Goal: Navigation & Orientation: Find specific page/section

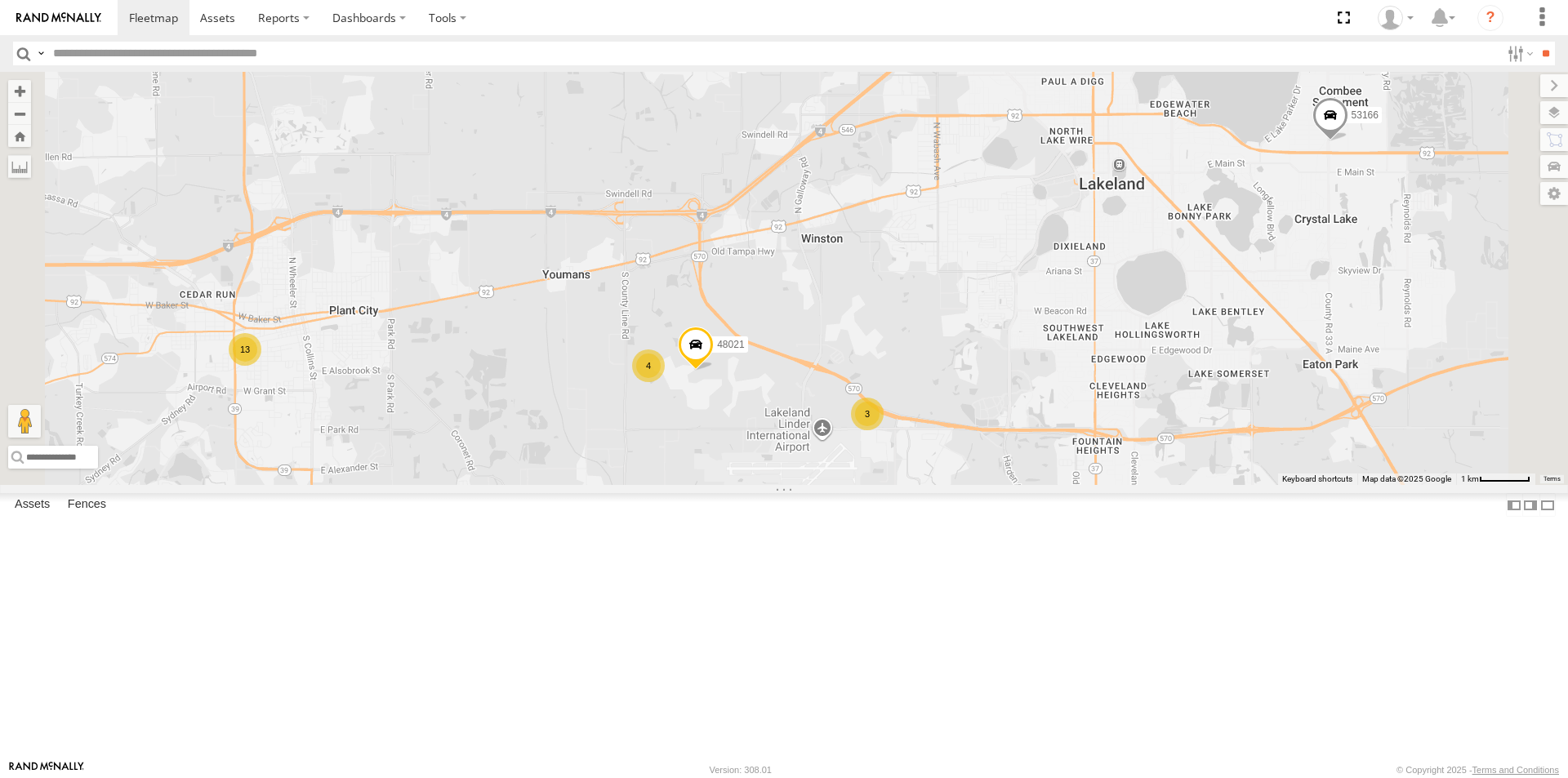
scroll to position [322, 0]
click at [0, 0] on div "All Assets" at bounding box center [0, 0] width 0 height 0
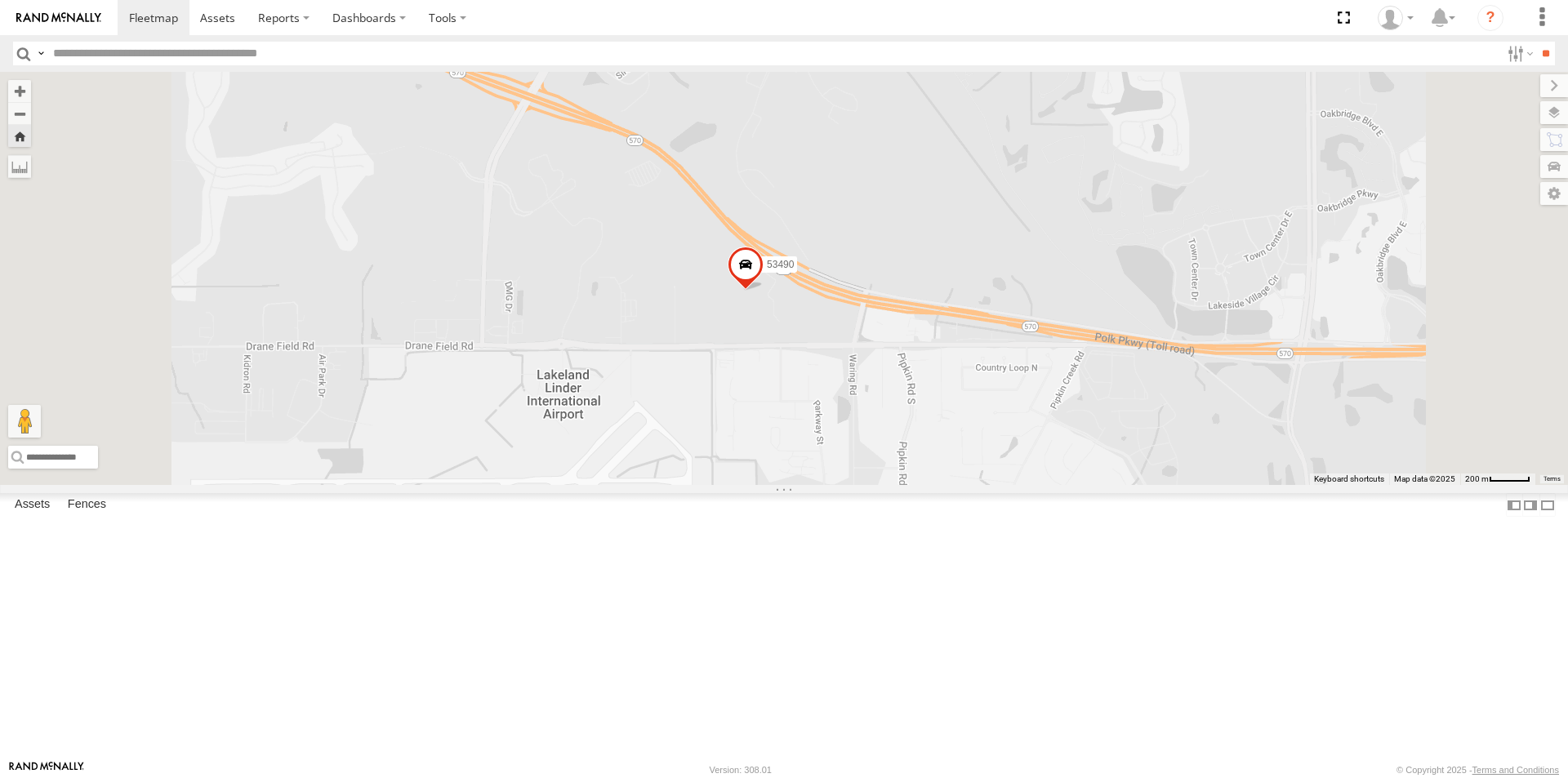
click at [764, 291] on span at bounding box center [746, 268] width 36 height 44
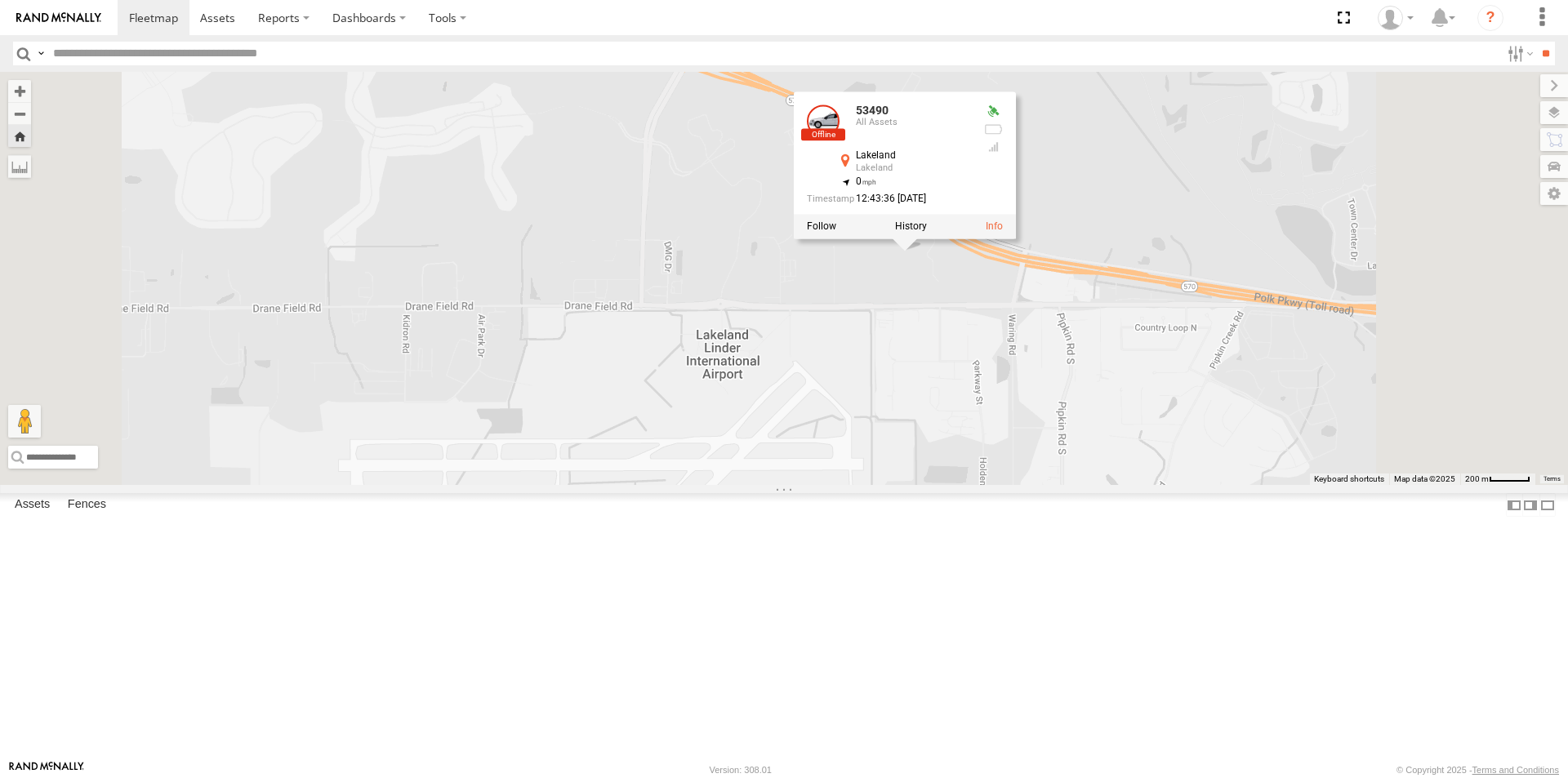
click at [1092, 460] on div "53490 53490 All [GEOGRAPHIC_DATA] 27.9992 , -82.00474 0 12:43:36 [DATE]" at bounding box center [784, 278] width 1568 height 413
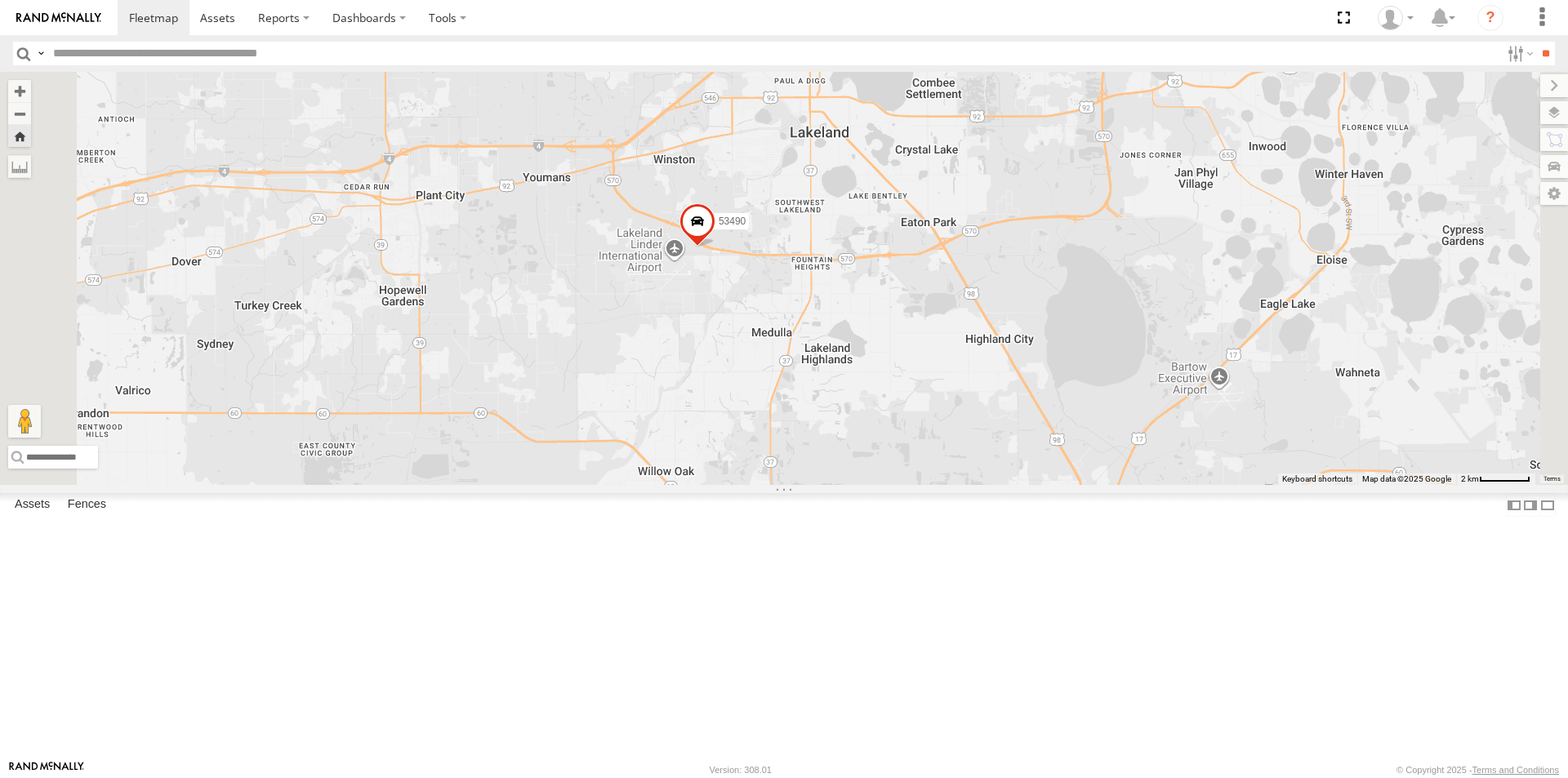
scroll to position [0, 0]
click at [0, 0] on div at bounding box center [0, 0] width 0 height 0
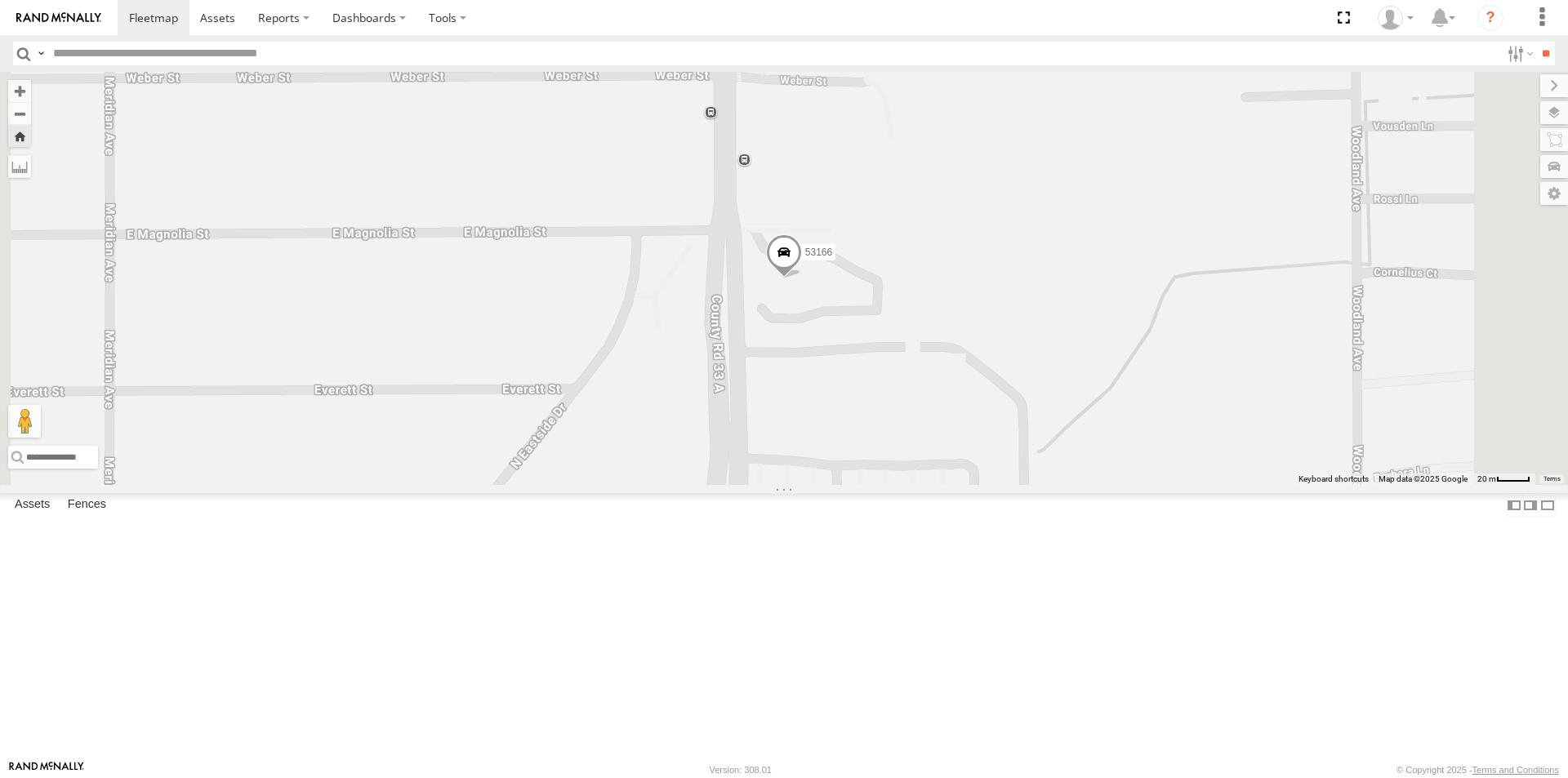
click at [0, 0] on link at bounding box center [0, 0] width 0 height 0
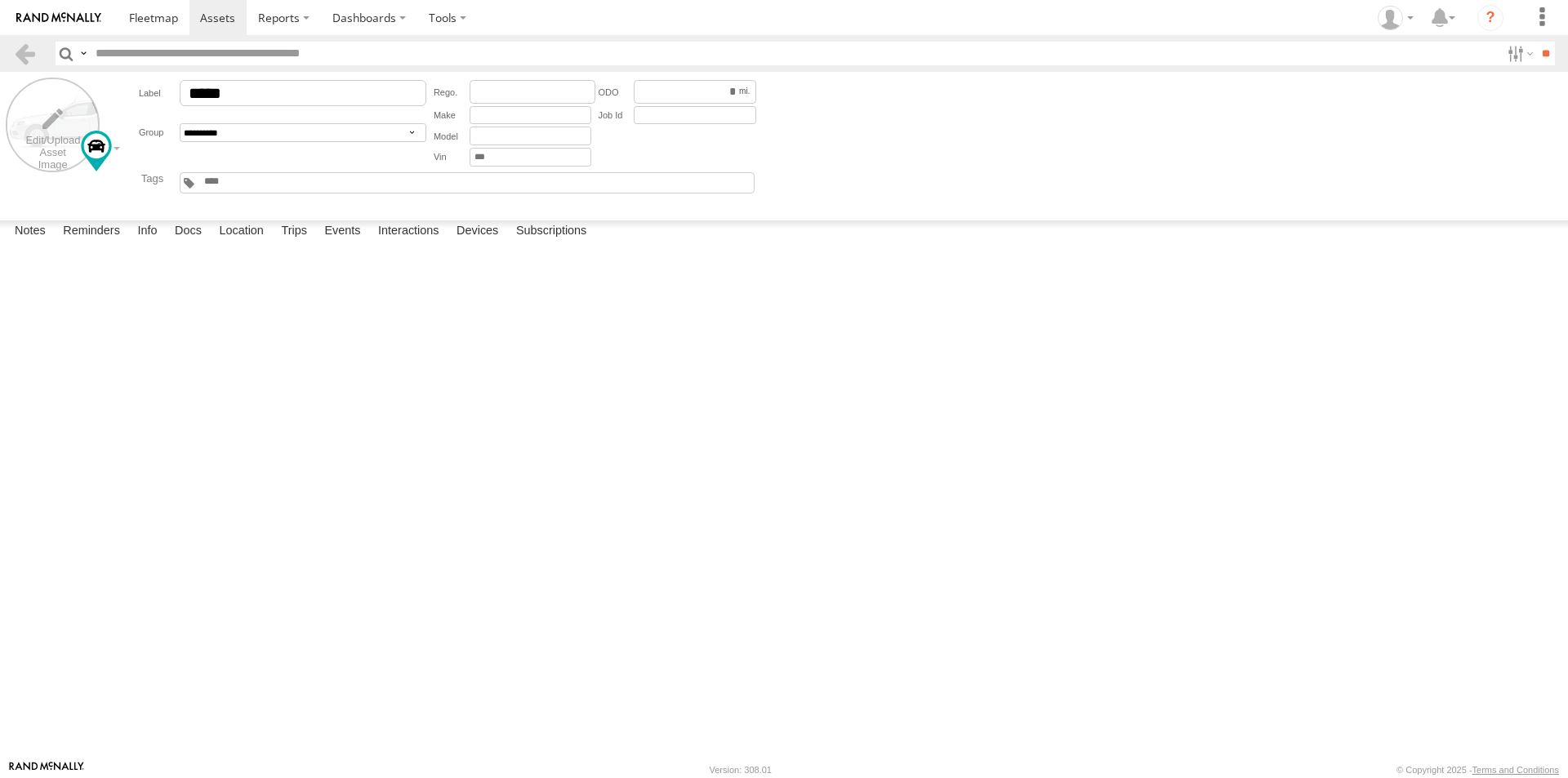
click at [71, 162] on label at bounding box center [52, 124] width 94 height 94
click at [0, 0] on div "Edit Avatar ×" at bounding box center [0, 0] width 0 height 0
click at [0, 0] on label "Close" at bounding box center [0, 0] width 0 height 0
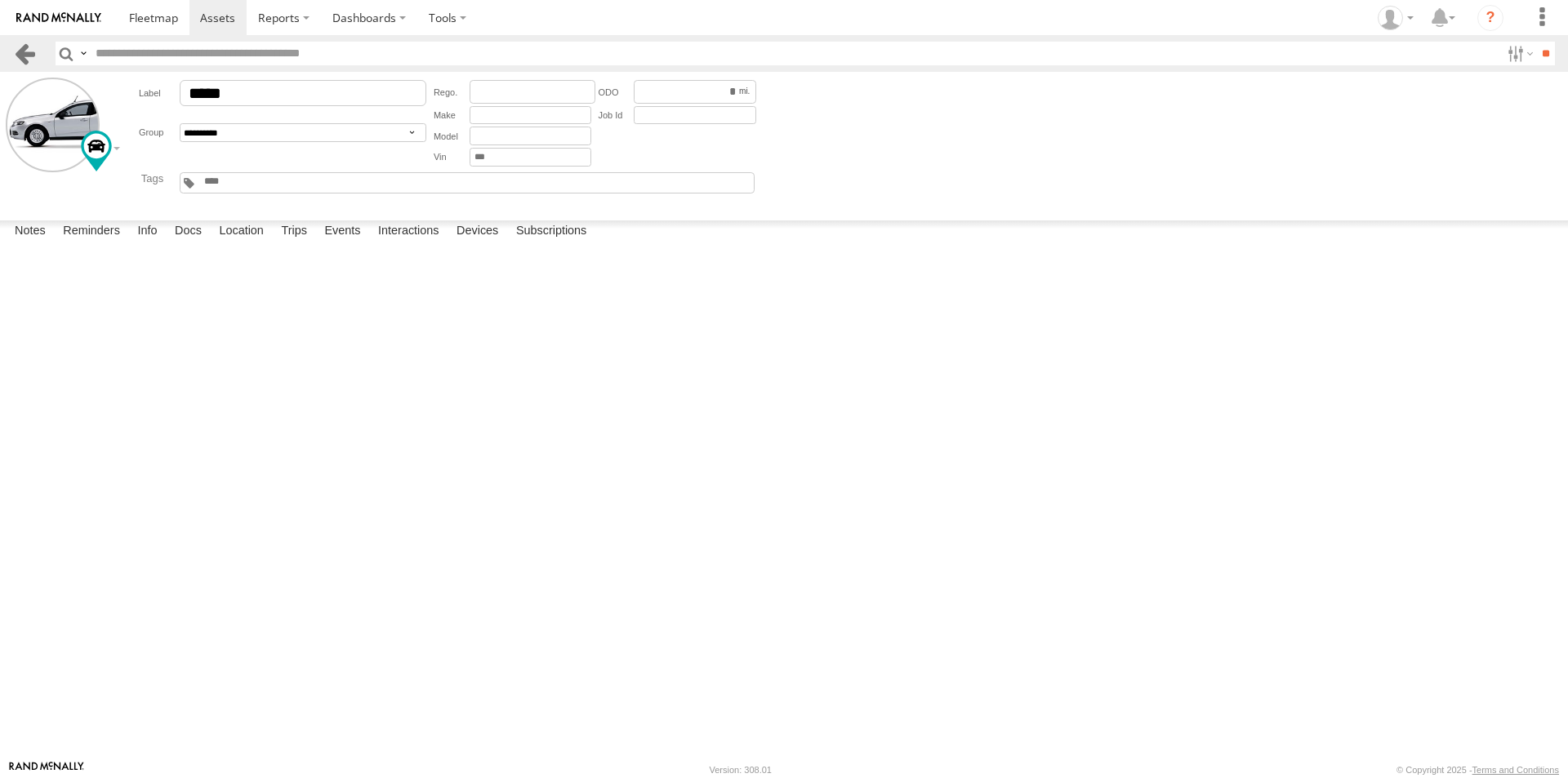
click at [26, 53] on link at bounding box center [25, 53] width 23 height 23
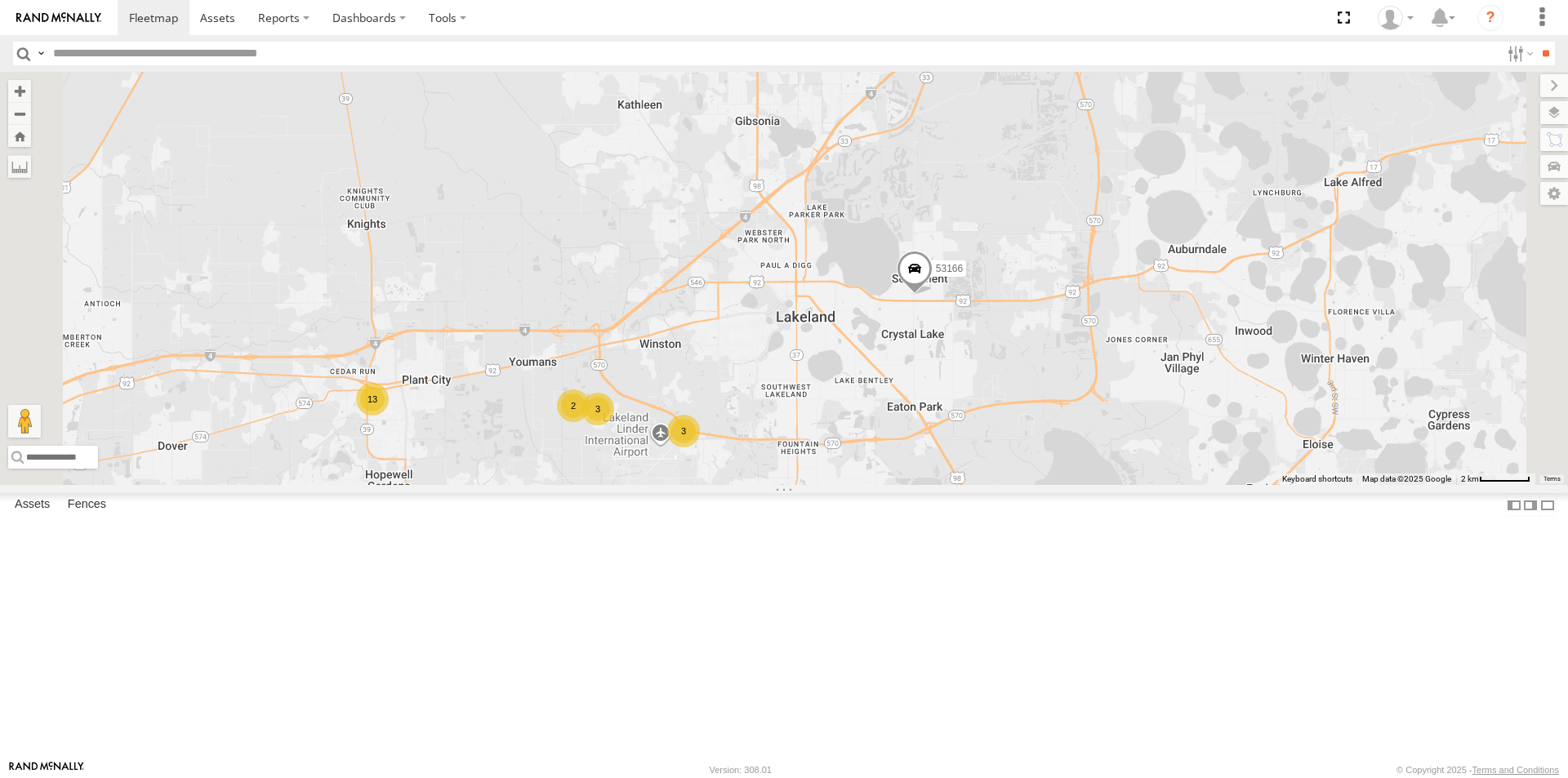
scroll to position [322, 0]
click at [0, 0] on div "53490" at bounding box center [0, 0] width 0 height 0
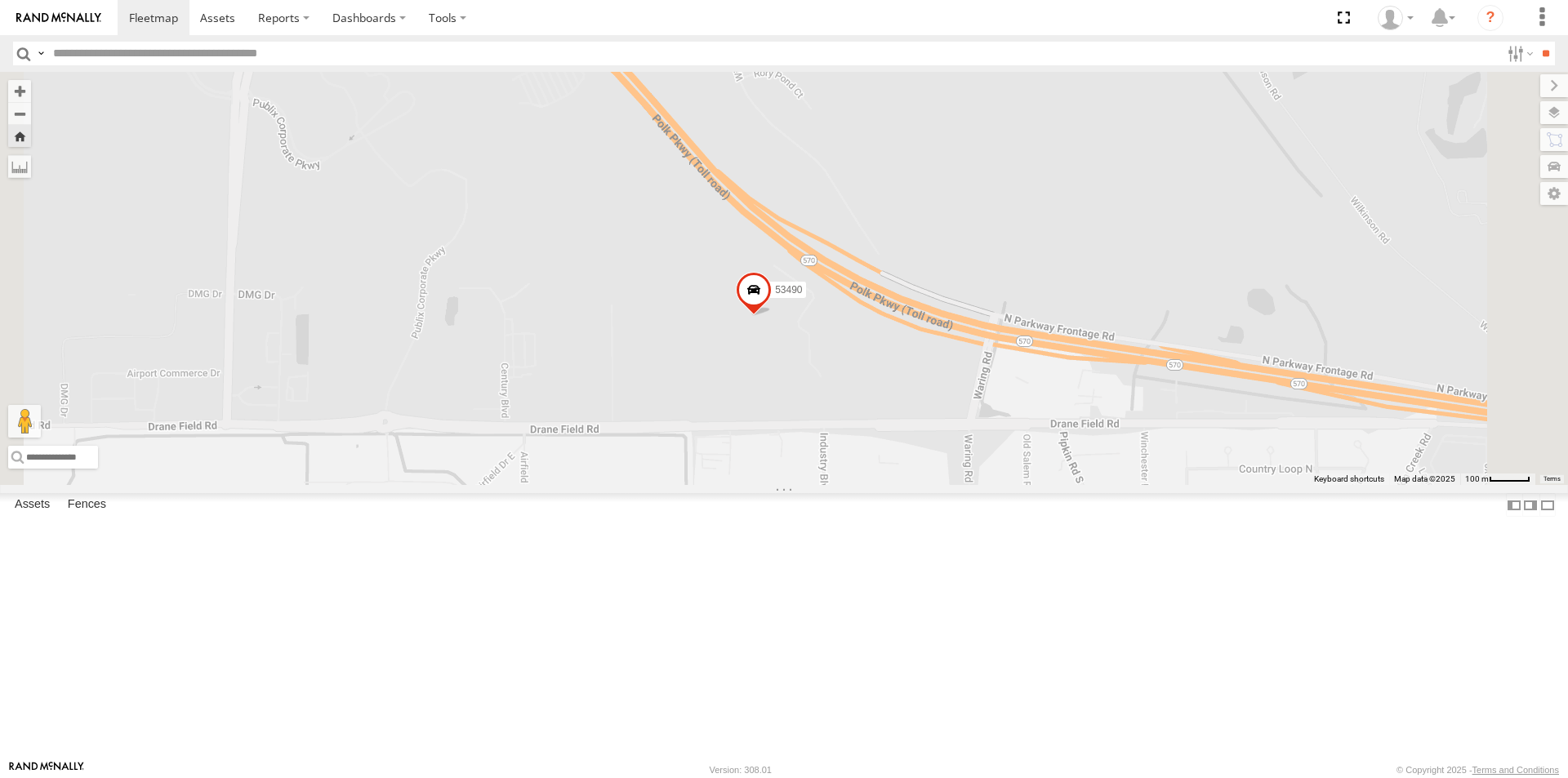
click at [772, 316] on span at bounding box center [754, 293] width 36 height 44
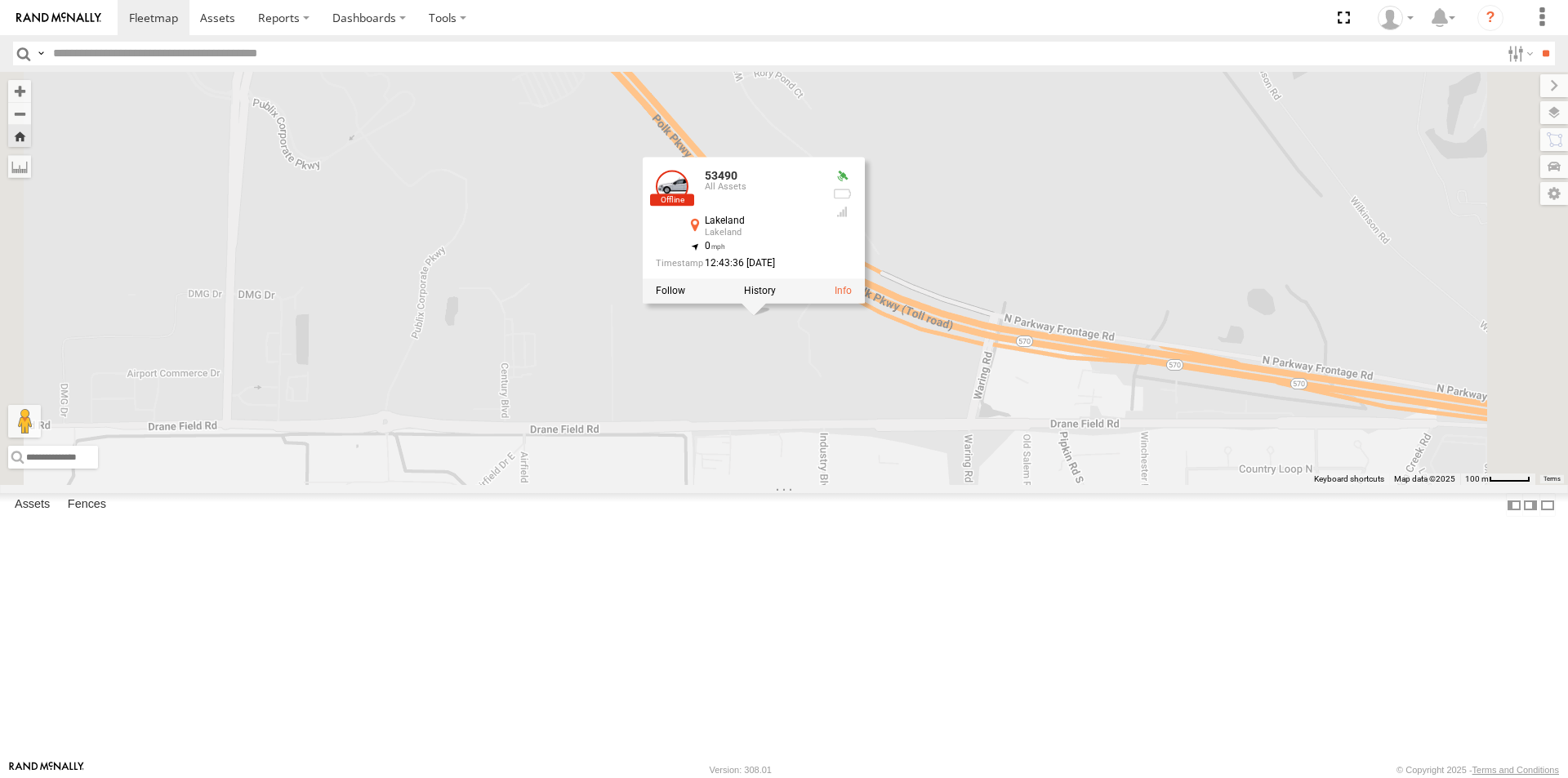
click at [997, 485] on div "53490 53490 All [GEOGRAPHIC_DATA] 27.9992 , -82.00474 0 12:43:36 [DATE]" at bounding box center [784, 278] width 1568 height 413
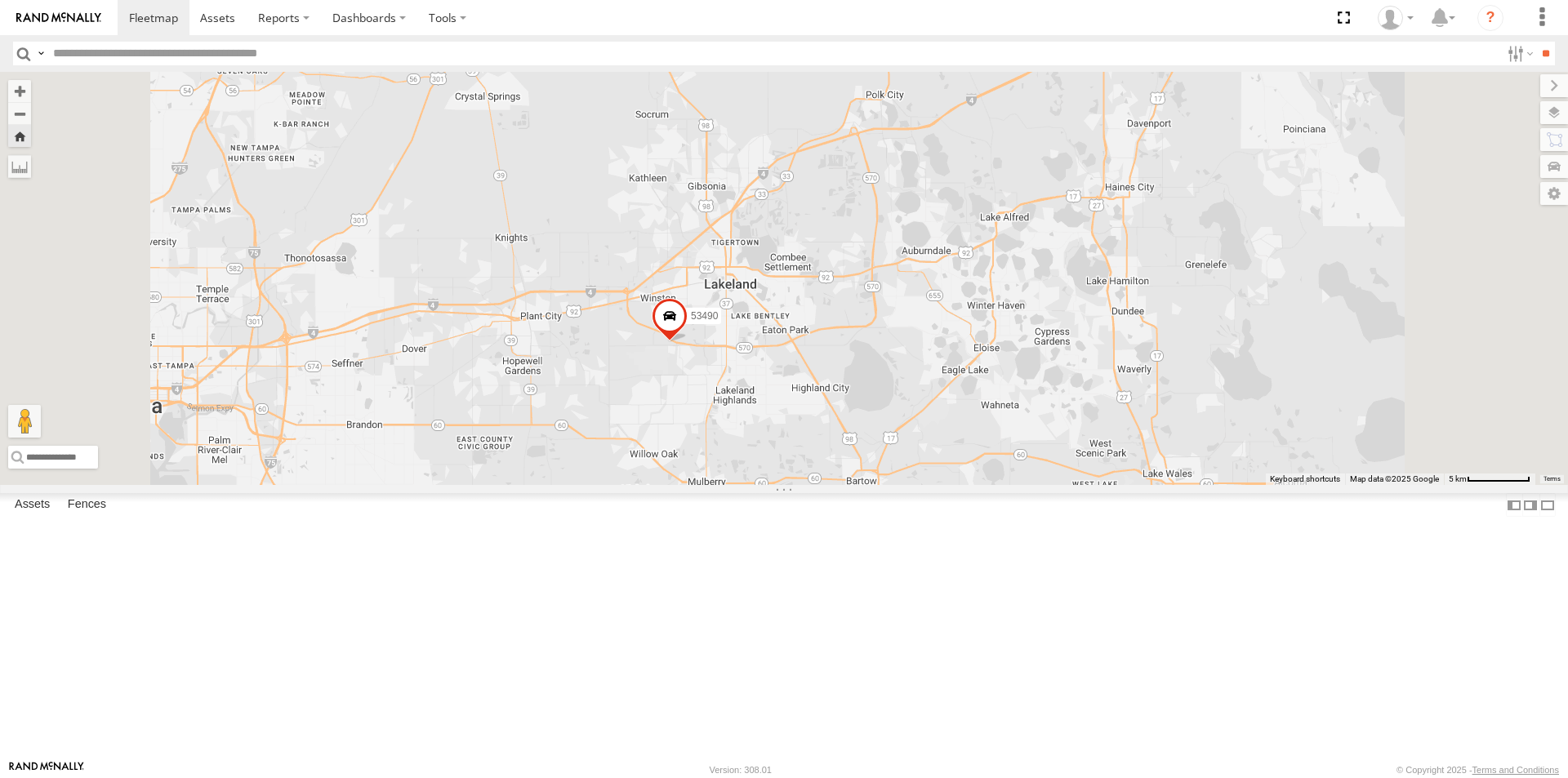
click at [868, 482] on div "53490" at bounding box center [784, 278] width 1568 height 413
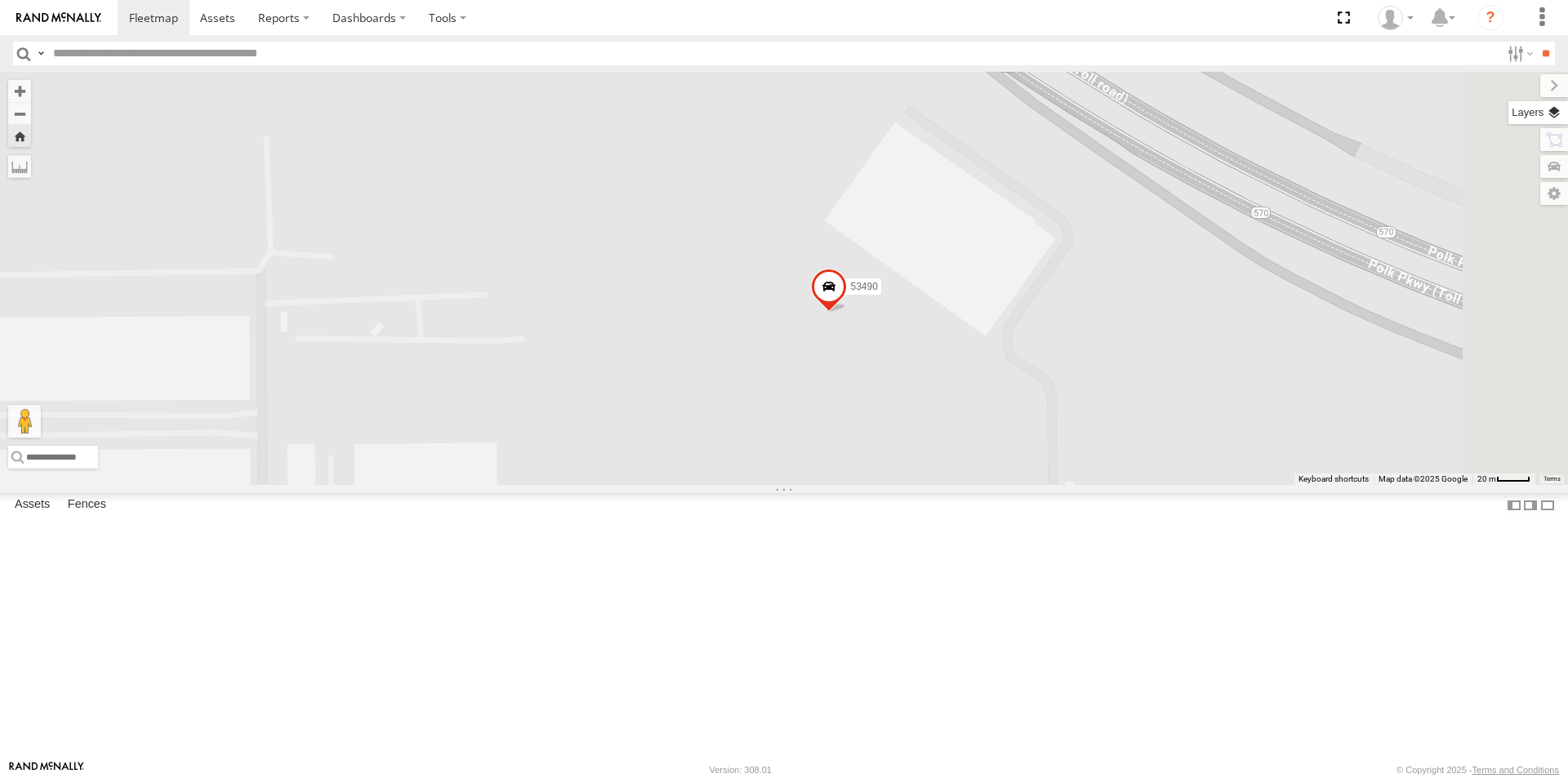
click at [1560, 113] on label at bounding box center [1538, 112] width 59 height 22
click at [0, 0] on span "Basemaps" at bounding box center [0, 0] width 0 height 0
click at [0, 0] on span "Satellite + Roadmap" at bounding box center [0, 0] width 0 height 0
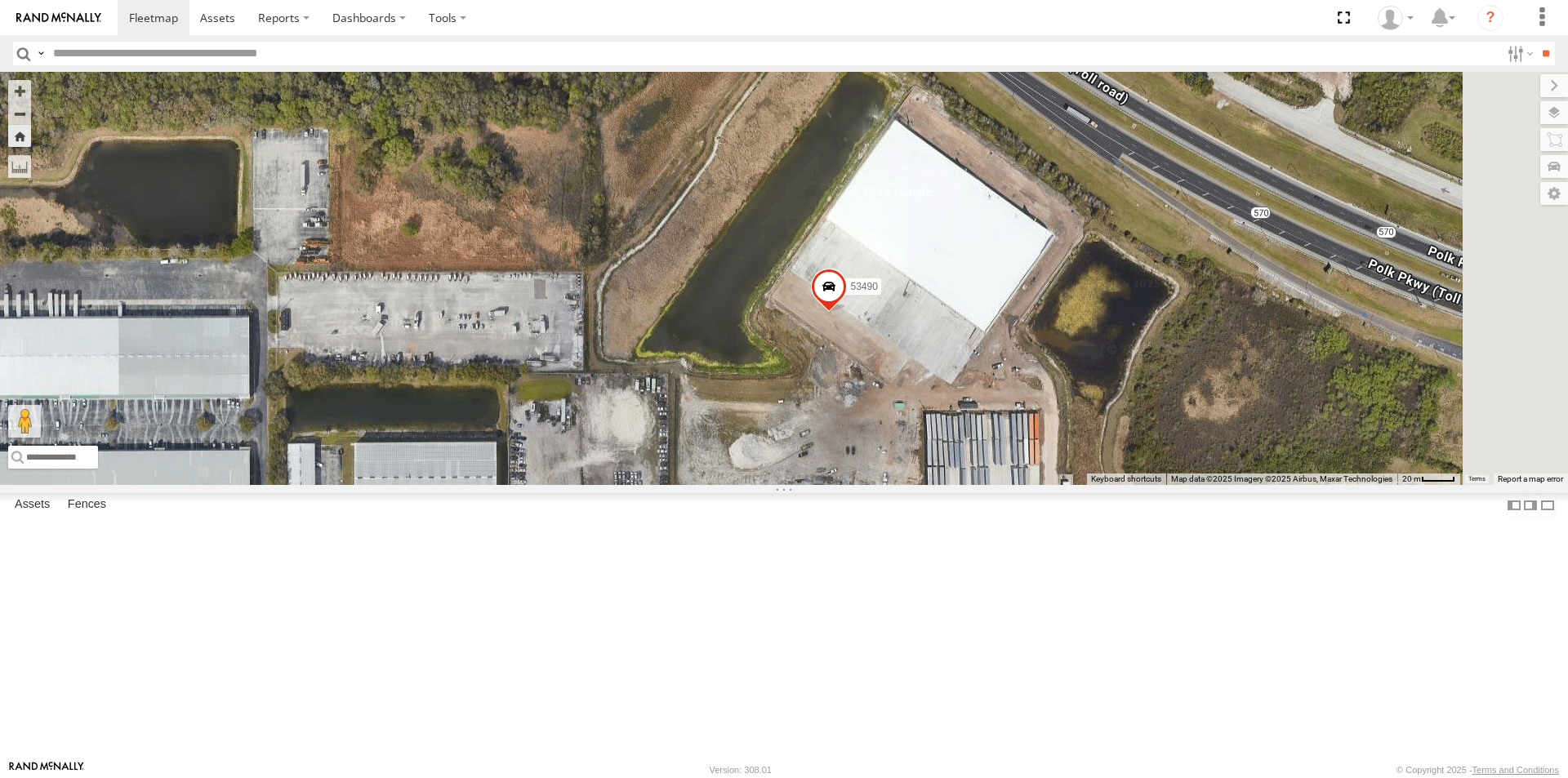
click at [1012, 485] on div "53490" at bounding box center [784, 278] width 1568 height 413
click at [1356, 285] on div "← Move left → Move right ↑ Move up ↓ Move down + Zoom in - Zoom out Home Jump l…" at bounding box center [784, 278] width 1568 height 413
click at [1513, 88] on label at bounding box center [1540, 85] width 55 height 22
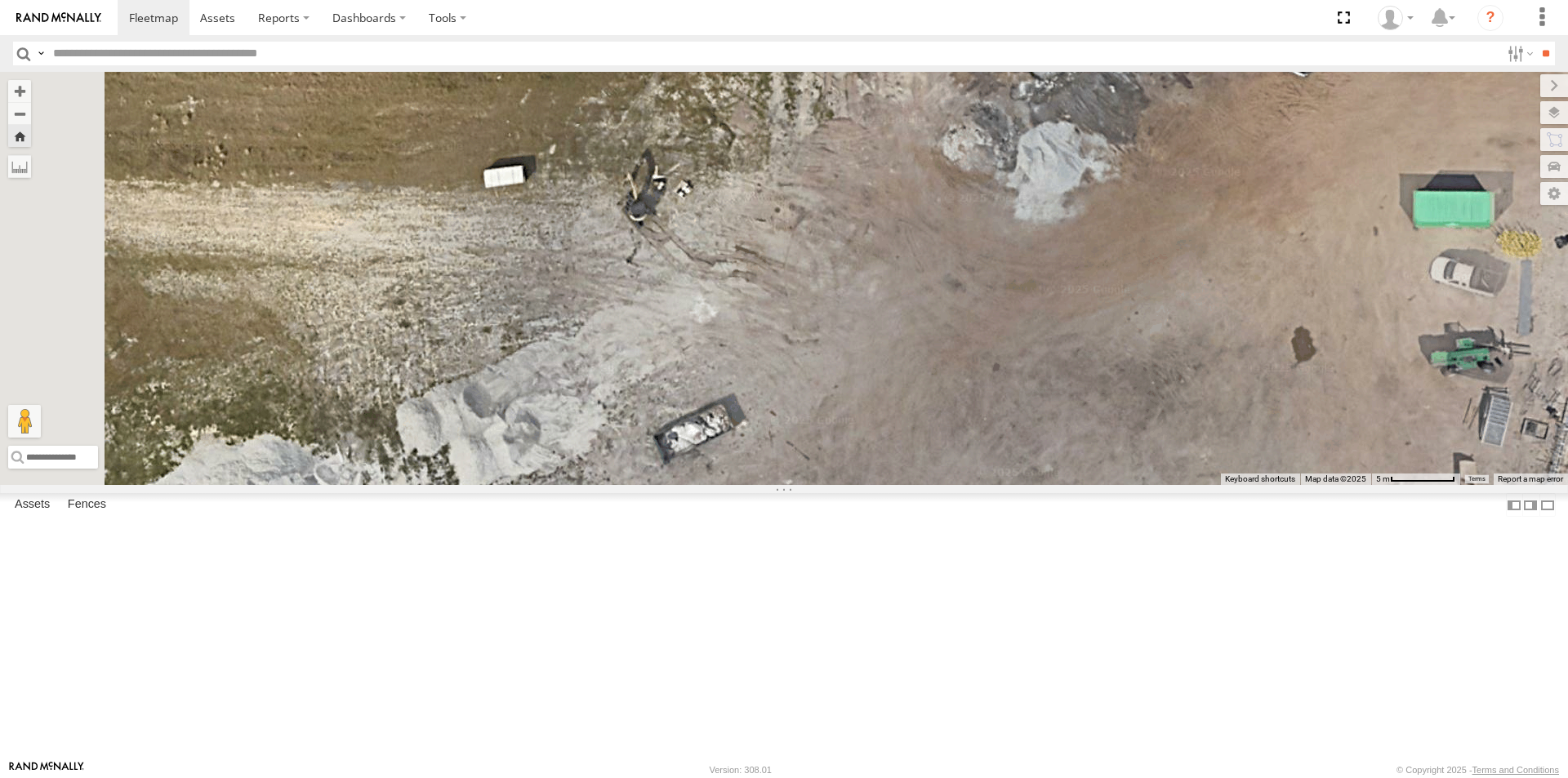
drag, startPoint x: 1067, startPoint y: 468, endPoint x: 1042, endPoint y: 810, distance: 342.9
click at [1042, 777] on html at bounding box center [784, 389] width 1568 height 778
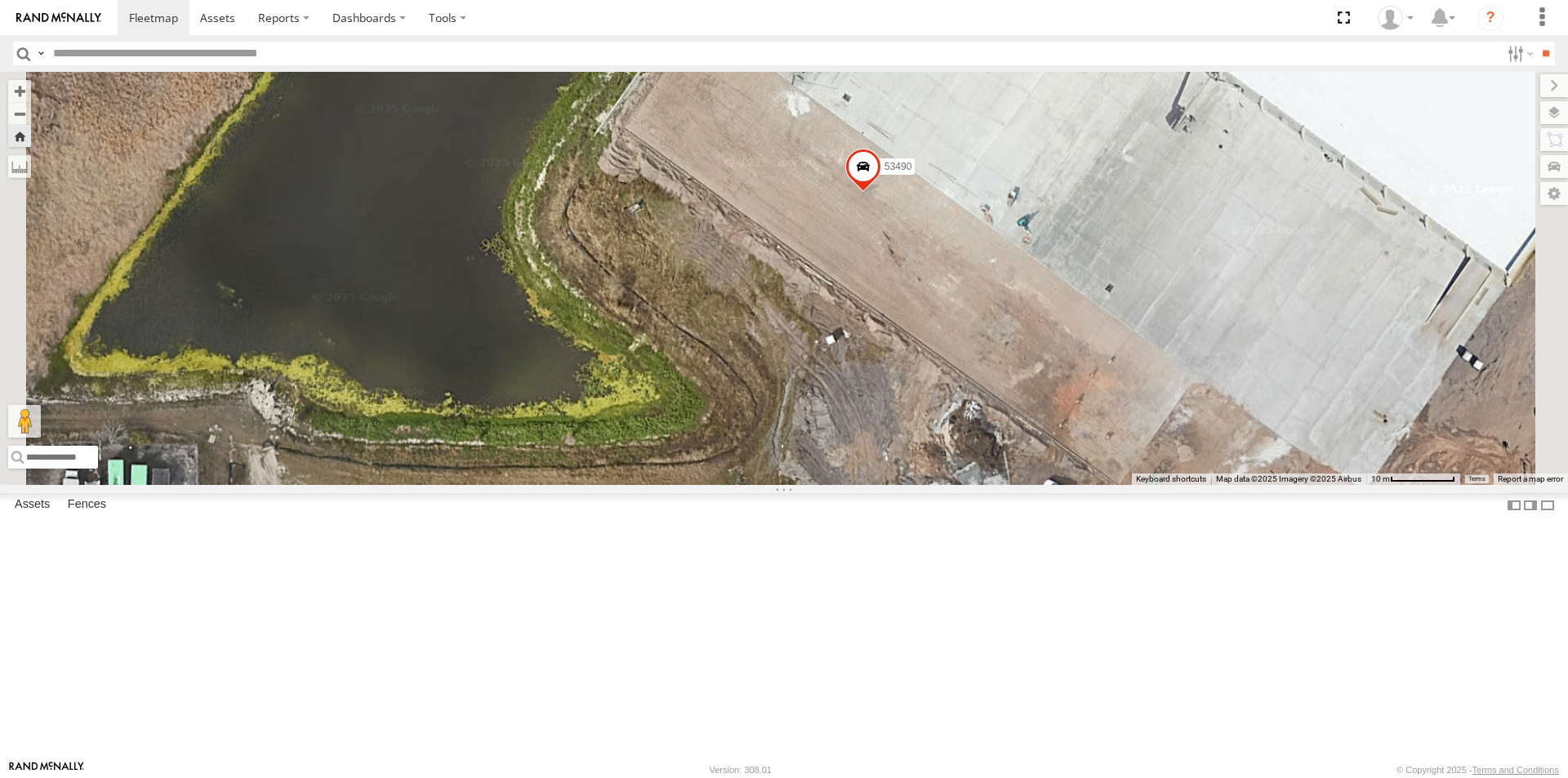
drag, startPoint x: 1203, startPoint y: 485, endPoint x: 1158, endPoint y: 695, distance: 214.8
click at [1158, 485] on div "53490" at bounding box center [784, 278] width 1568 height 413
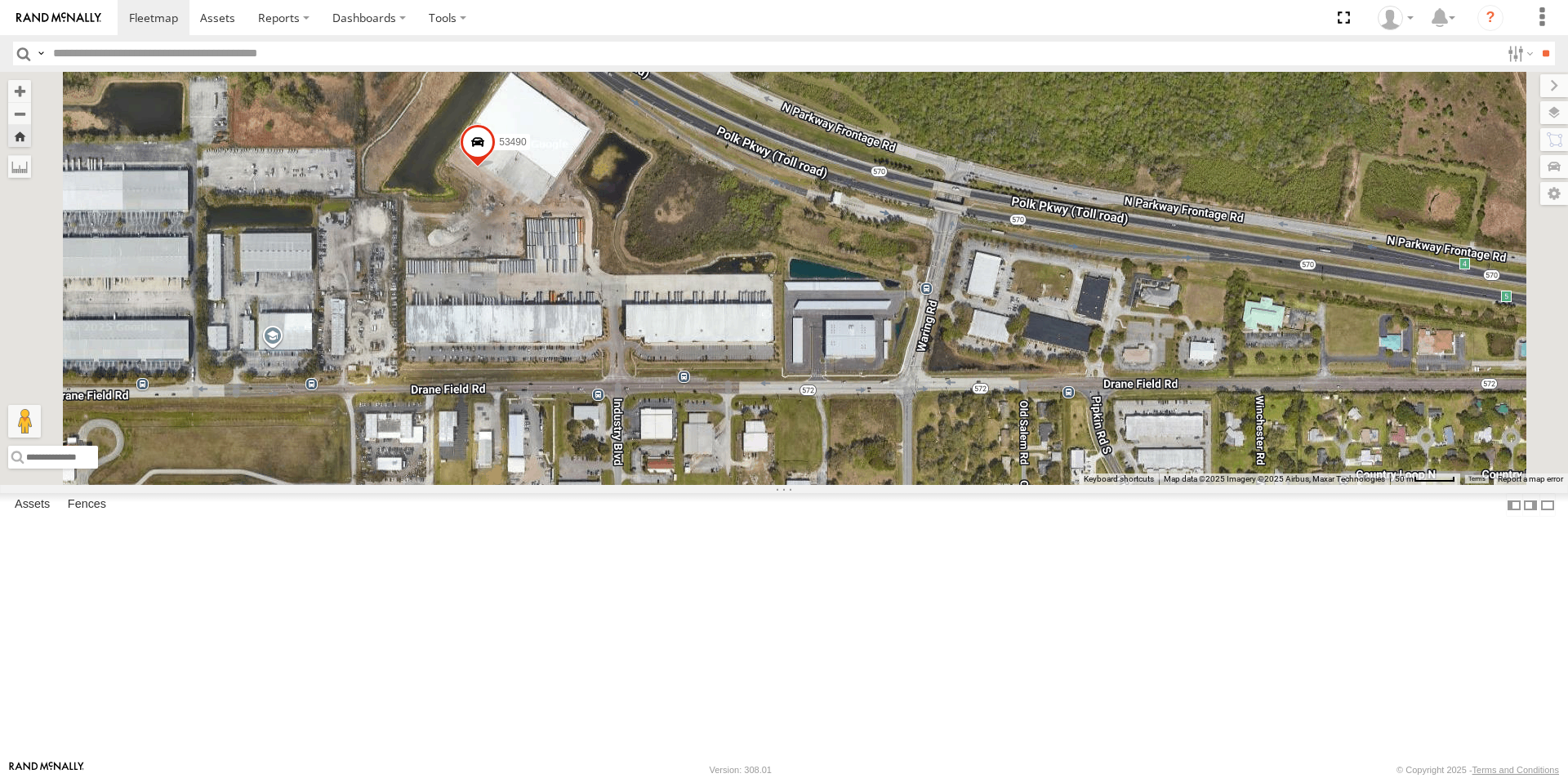
scroll to position [0, 0]
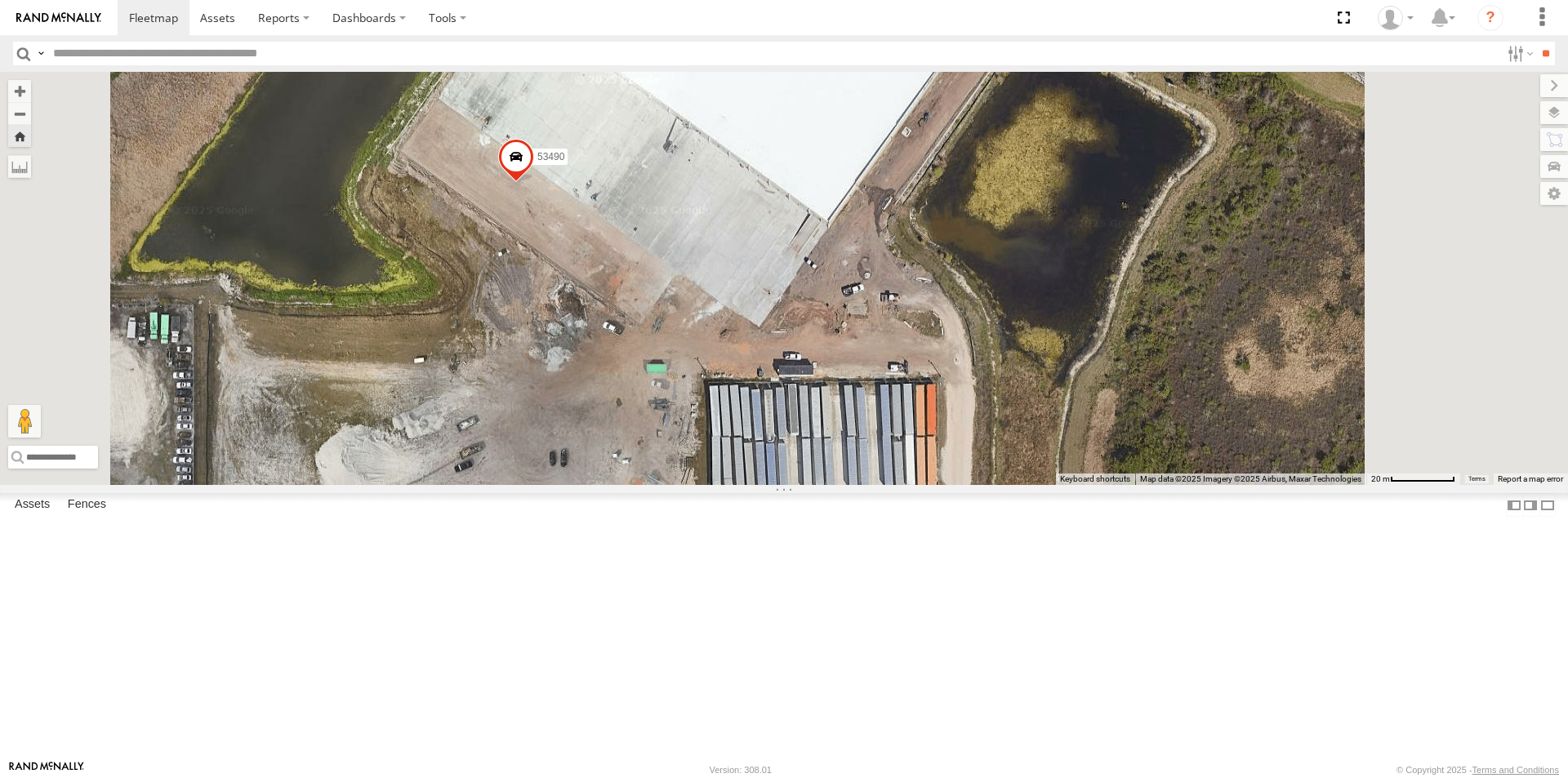
click at [0, 0] on div "53101" at bounding box center [0, 0] width 0 height 0
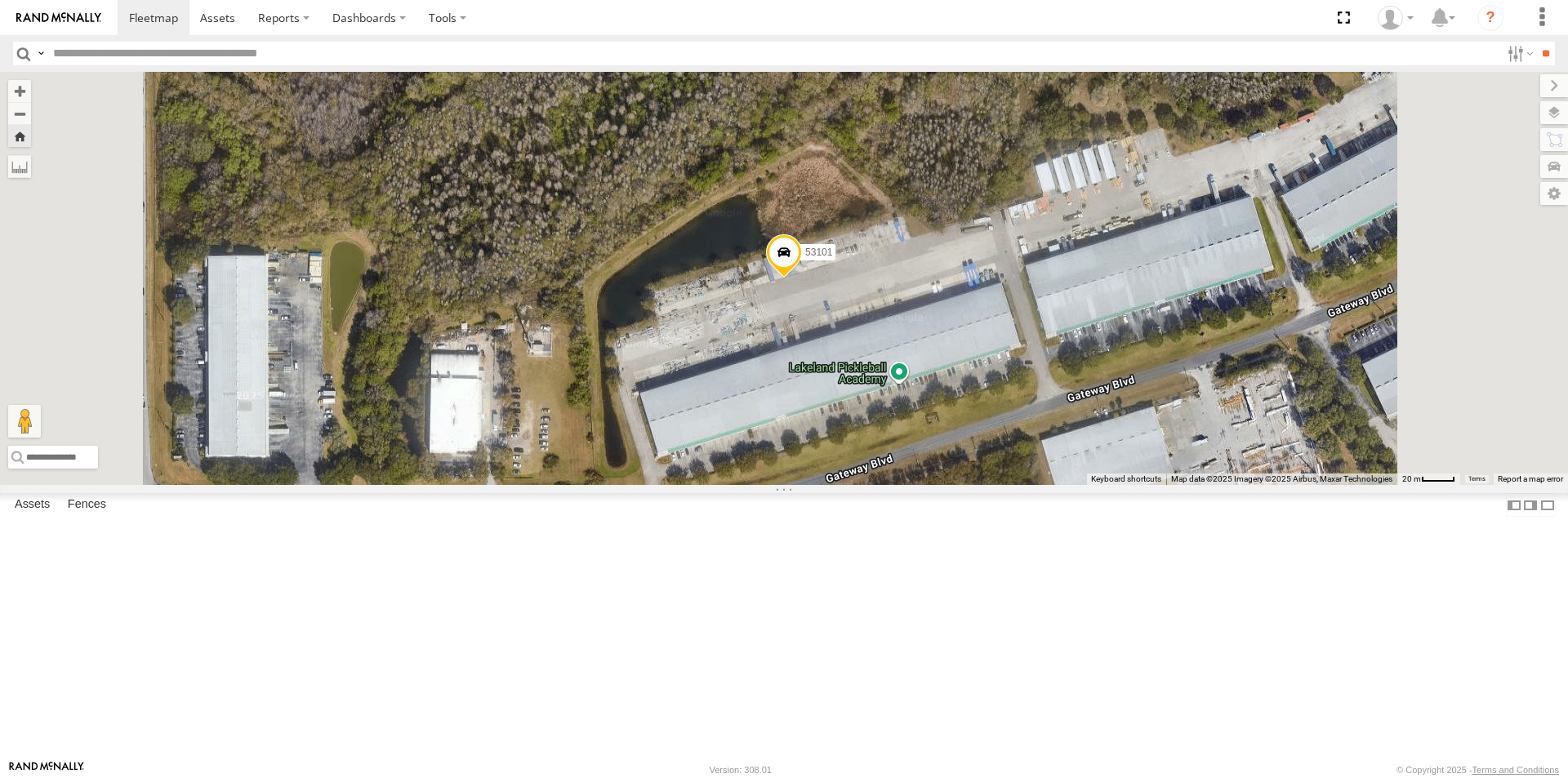
scroll to position [163, 0]
click at [0, 0] on div "53330" at bounding box center [0, 0] width 0 height 0
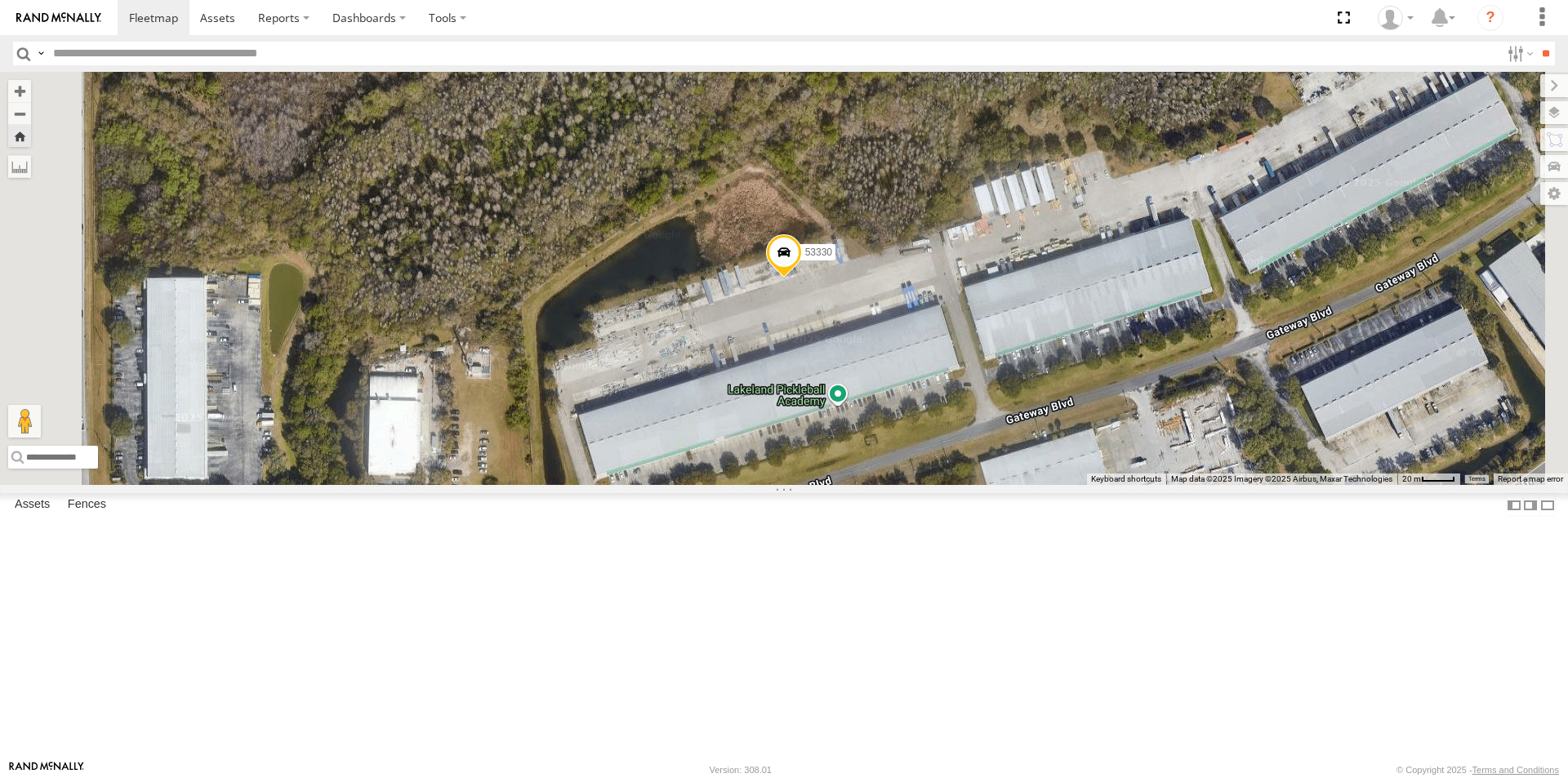
scroll to position [0, 0]
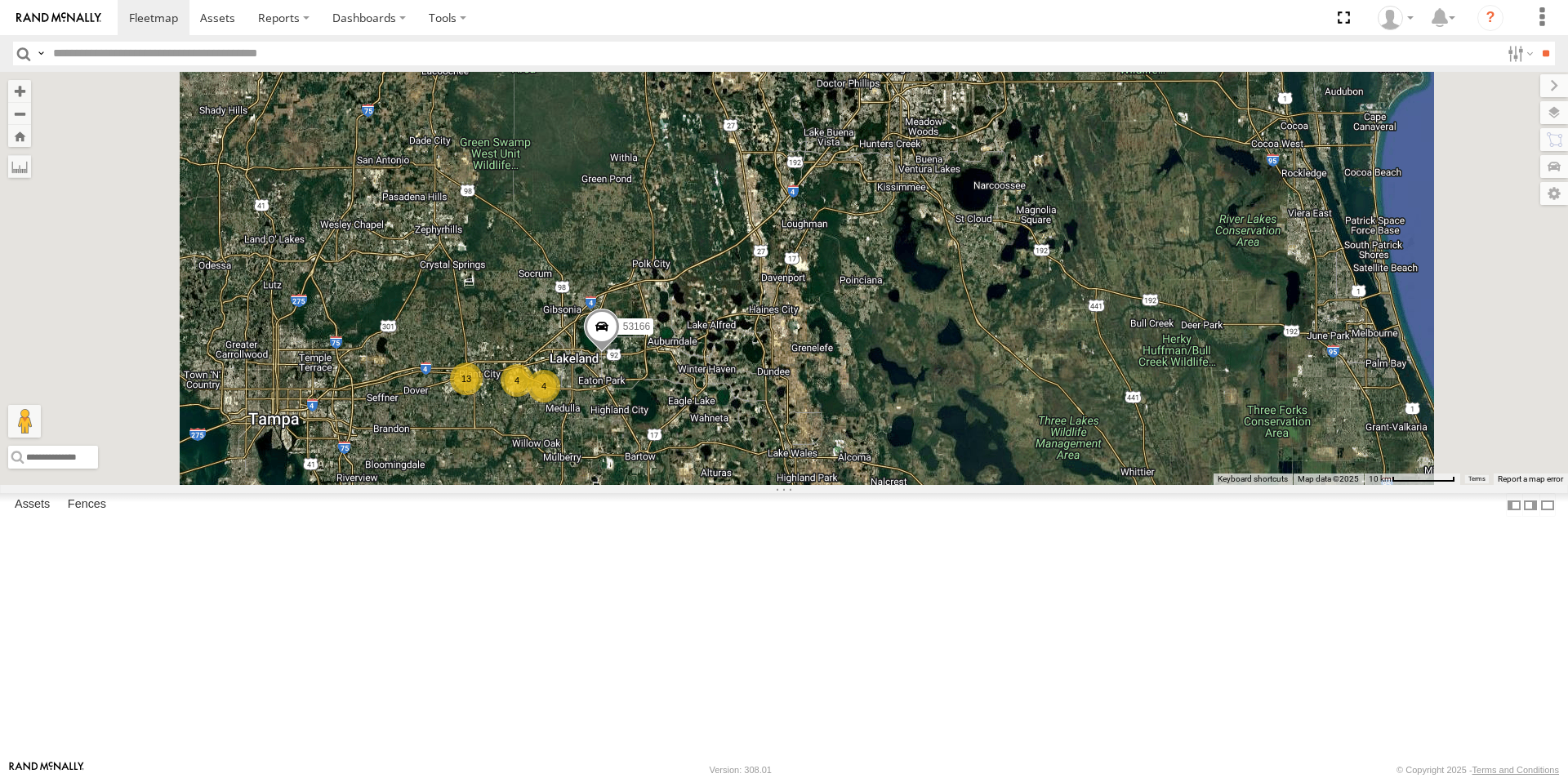
click at [620, 353] on span at bounding box center [602, 330] width 36 height 44
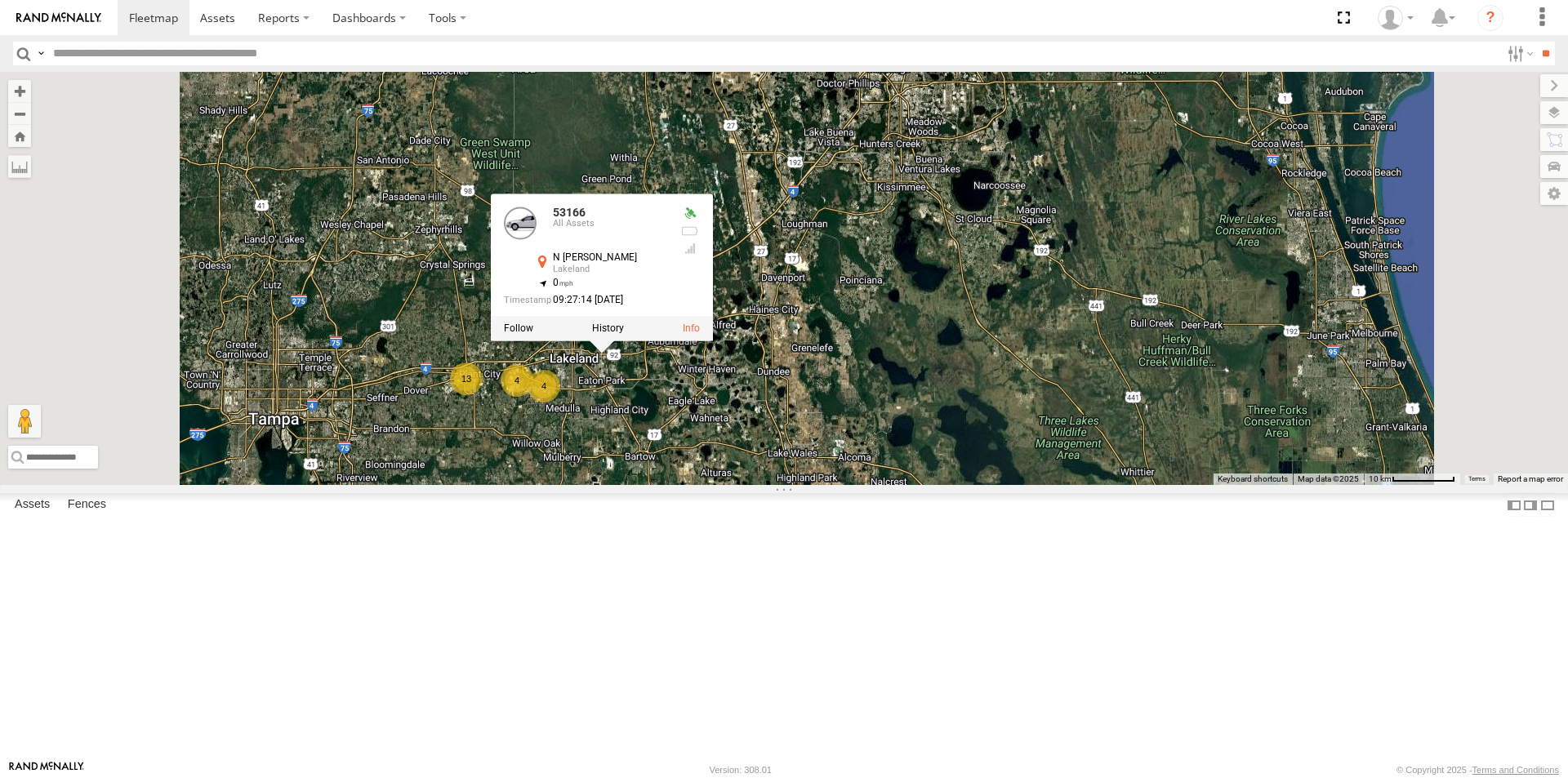
click at [0, 0] on span "Asset" at bounding box center [0, 0] width 0 height 0
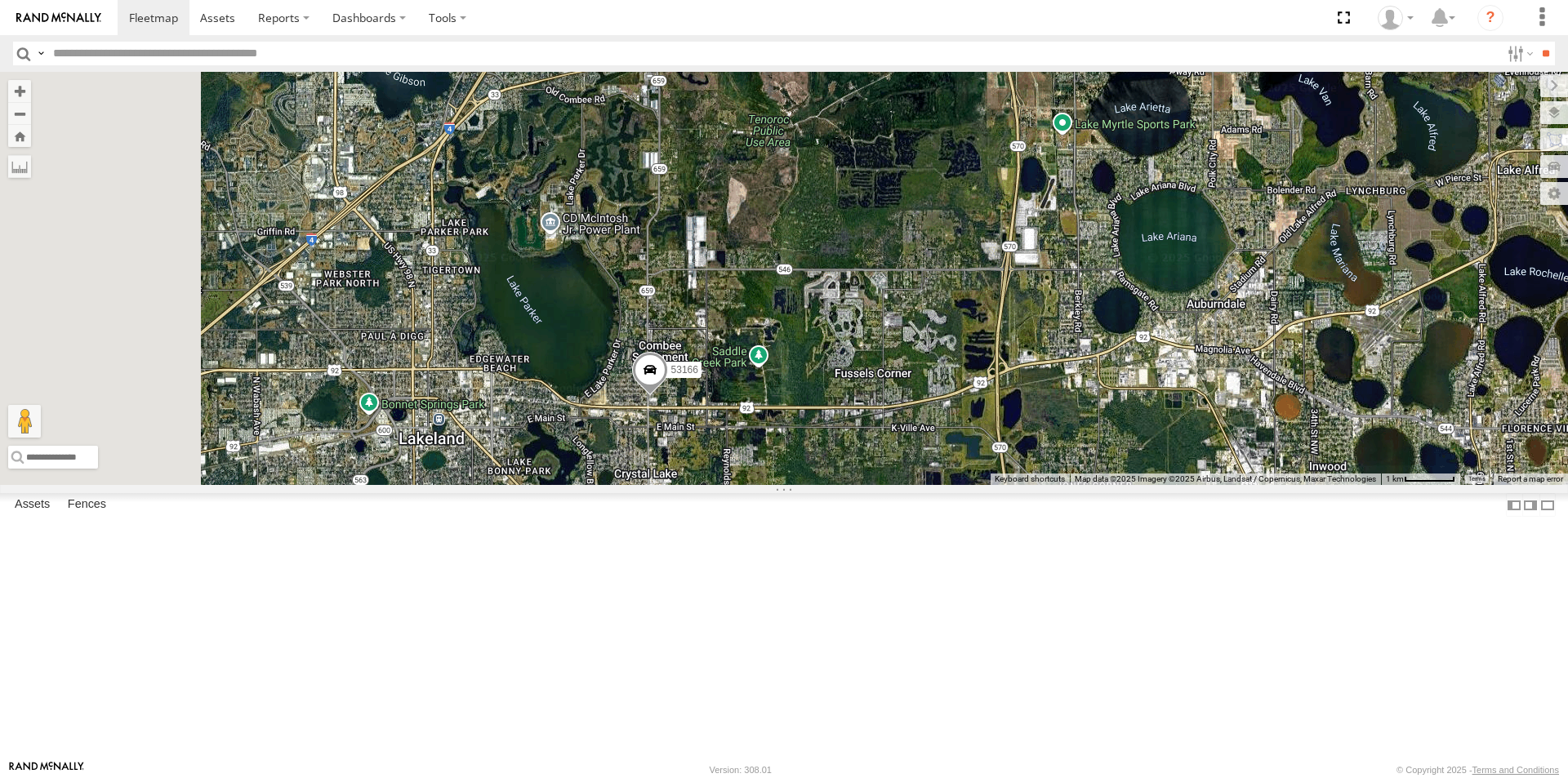
drag, startPoint x: 592, startPoint y: 278, endPoint x: 1567, endPoint y: 796, distance: 1104.1
click at [1567, 777] on html at bounding box center [784, 389] width 1568 height 778
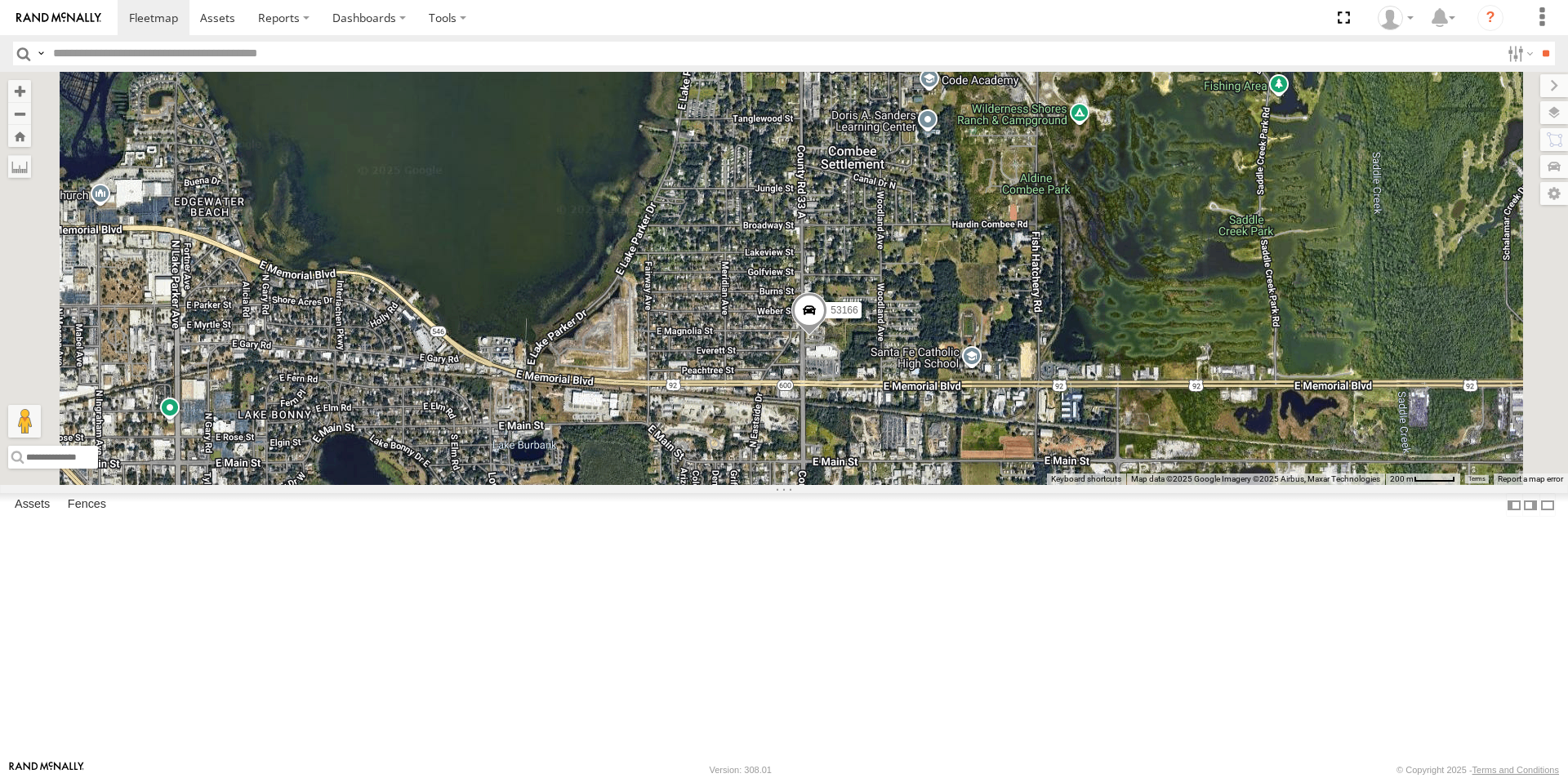
scroll to position [322, 0]
click at [0, 0] on div "53490 All Assets [GEOGRAPHIC_DATA] 27.9992 -82.00474" at bounding box center [0, 0] width 0 height 0
click at [0, 0] on div at bounding box center [0, 0] width 0 height 0
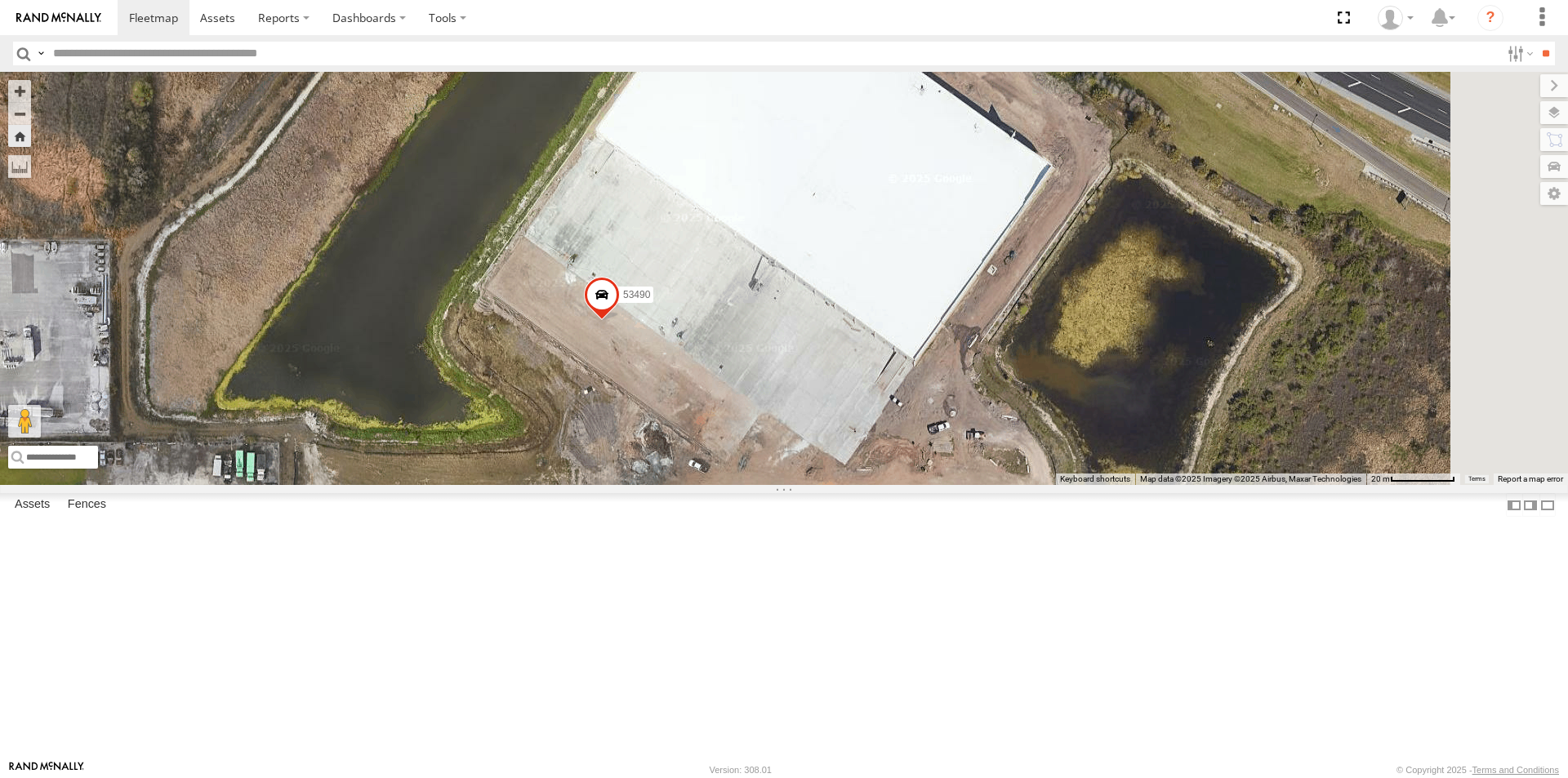
drag, startPoint x: 1037, startPoint y: 399, endPoint x: 897, endPoint y: 454, distance: 150.4
click at [897, 454] on div "53490" at bounding box center [784, 278] width 1568 height 413
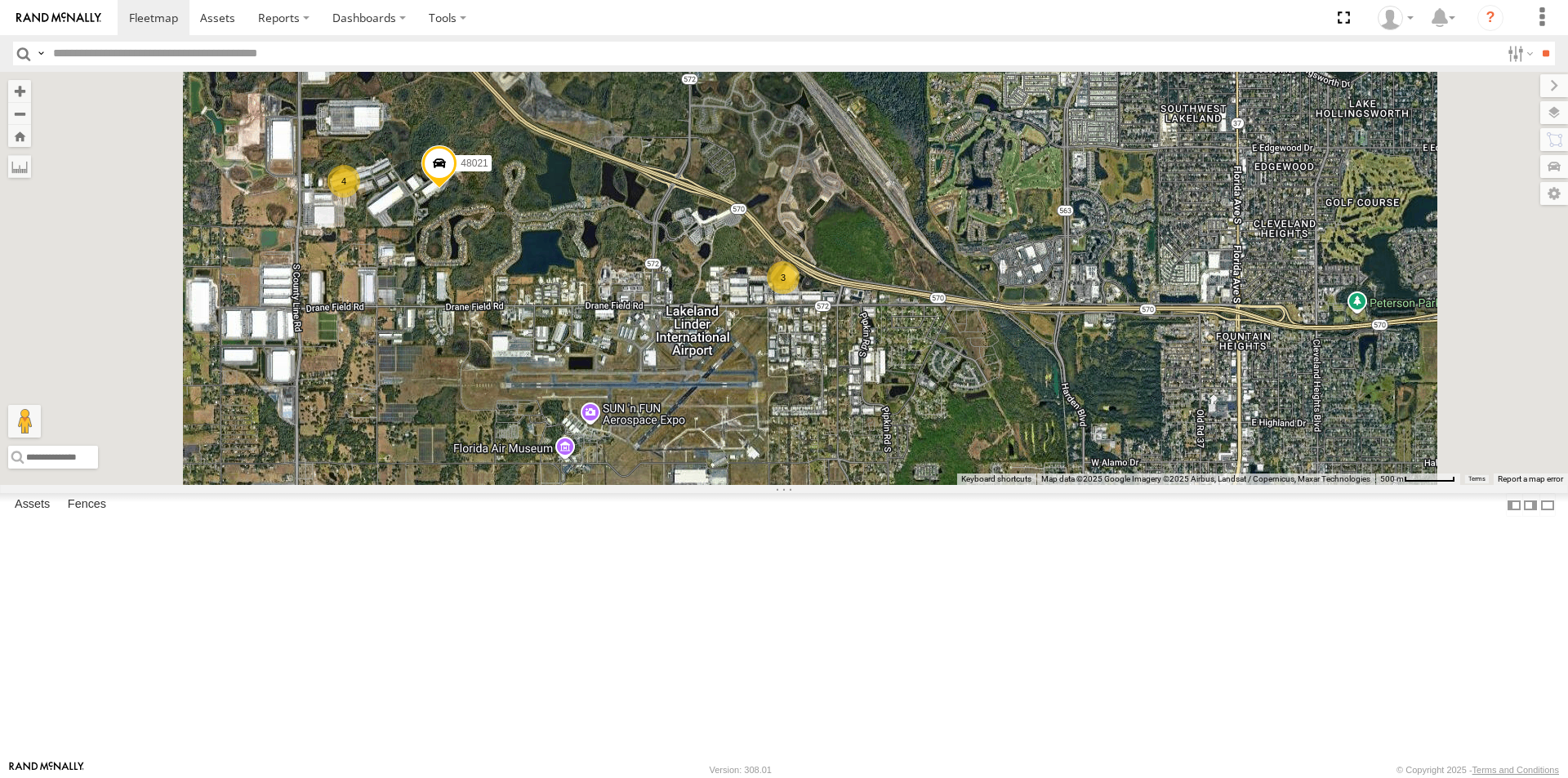
scroll to position [0, 0]
